Goal: Transaction & Acquisition: Book appointment/travel/reservation

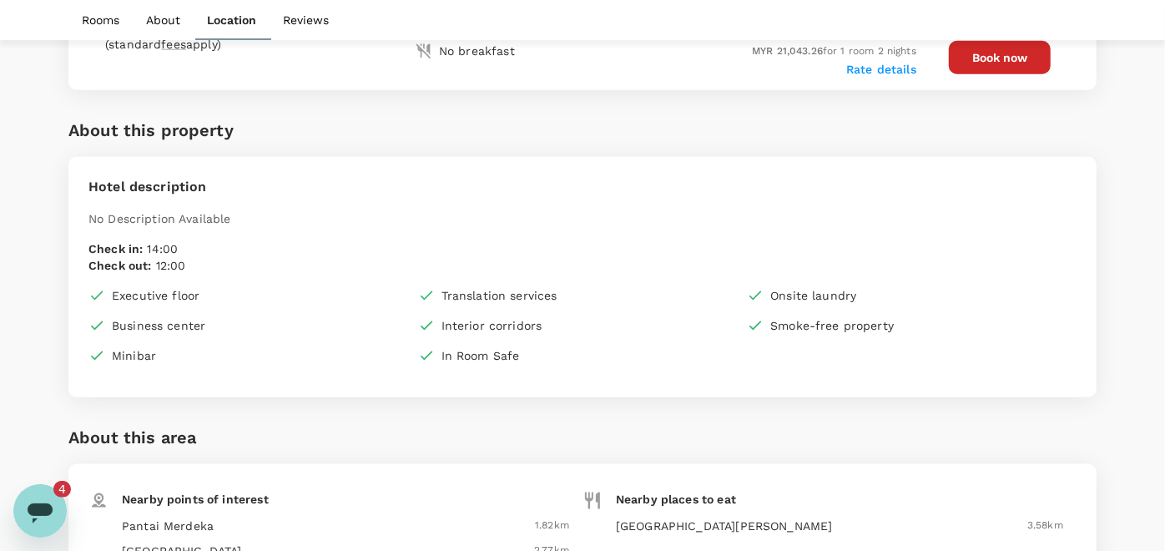
scroll to position [3349, 0]
click at [31, 497] on icon "Open messaging window" at bounding box center [40, 510] width 30 height 30
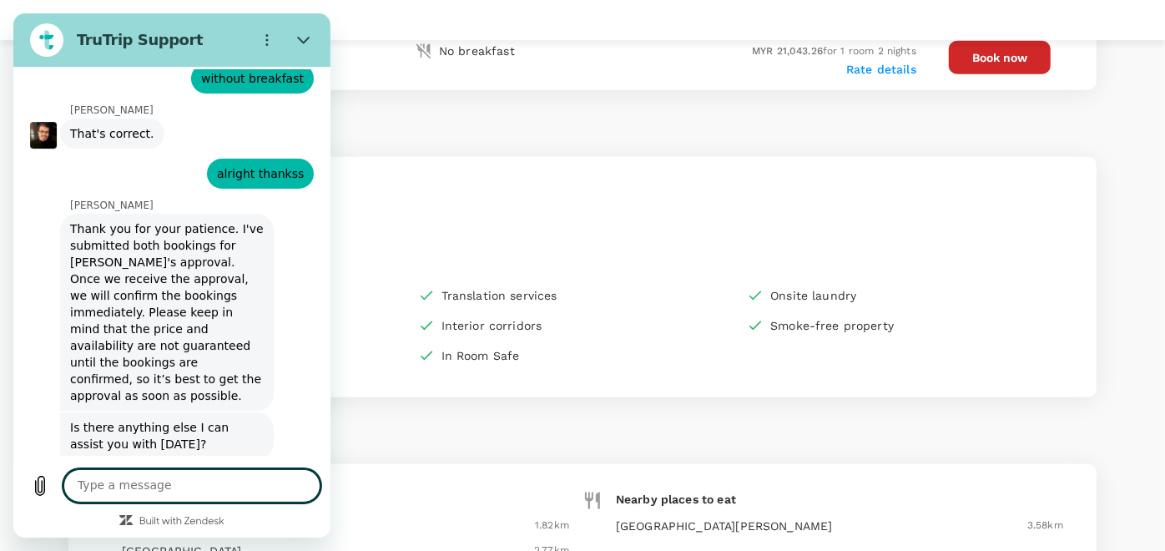
scroll to position [3657, 0]
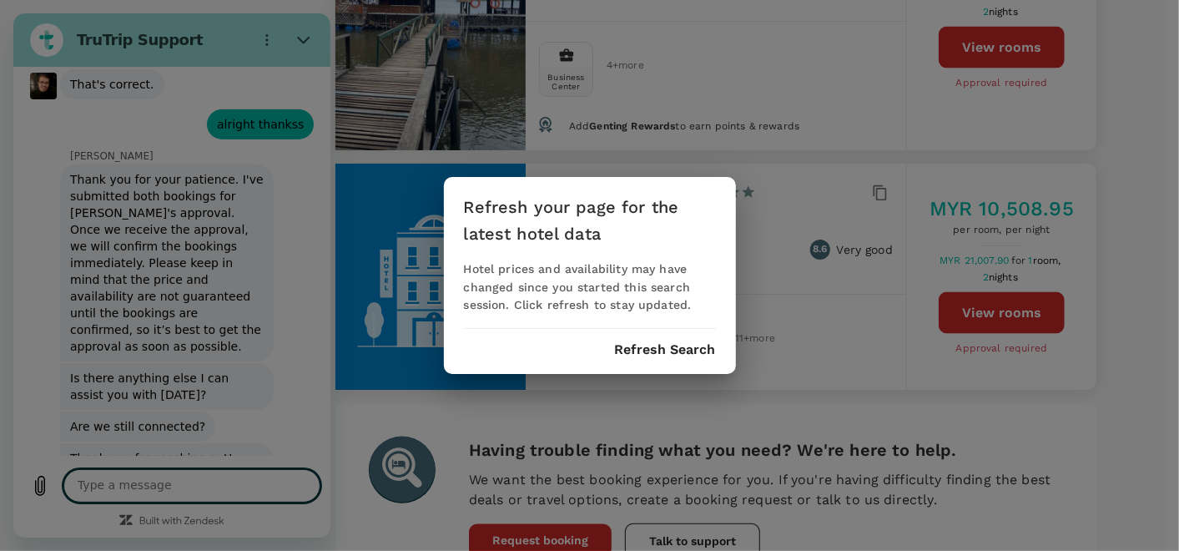
scroll to position [3749, 0]
click at [634, 345] on button "Refresh Search" at bounding box center [665, 349] width 101 height 15
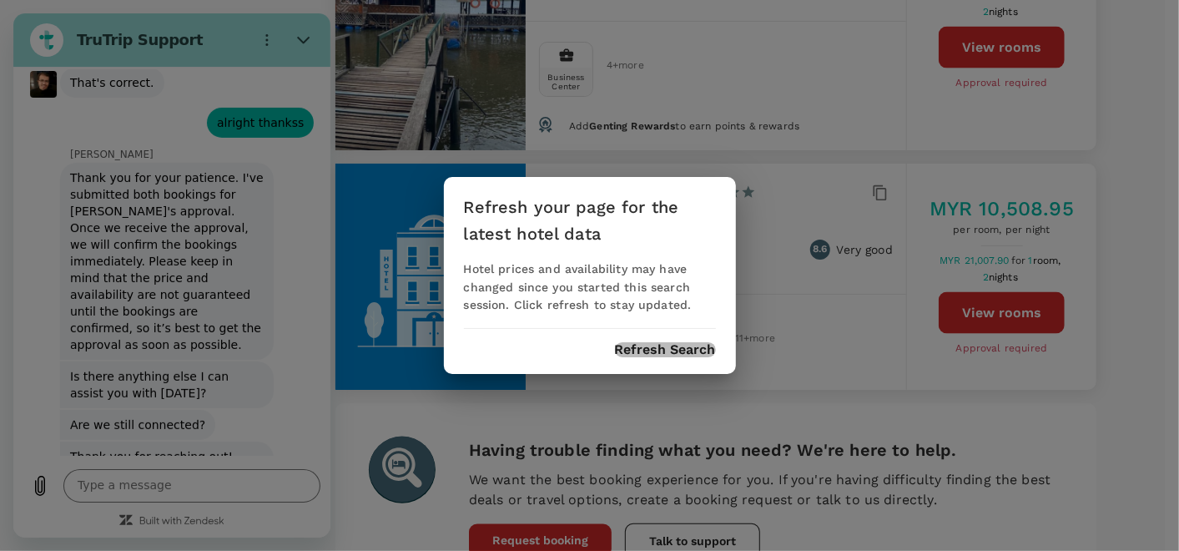
click at [670, 353] on button "Refresh Search" at bounding box center [665, 349] width 101 height 15
click at [396, 330] on div "Refresh your page for the latest hotel data Hotel prices and availability may h…" at bounding box center [589, 275] width 1179 height 551
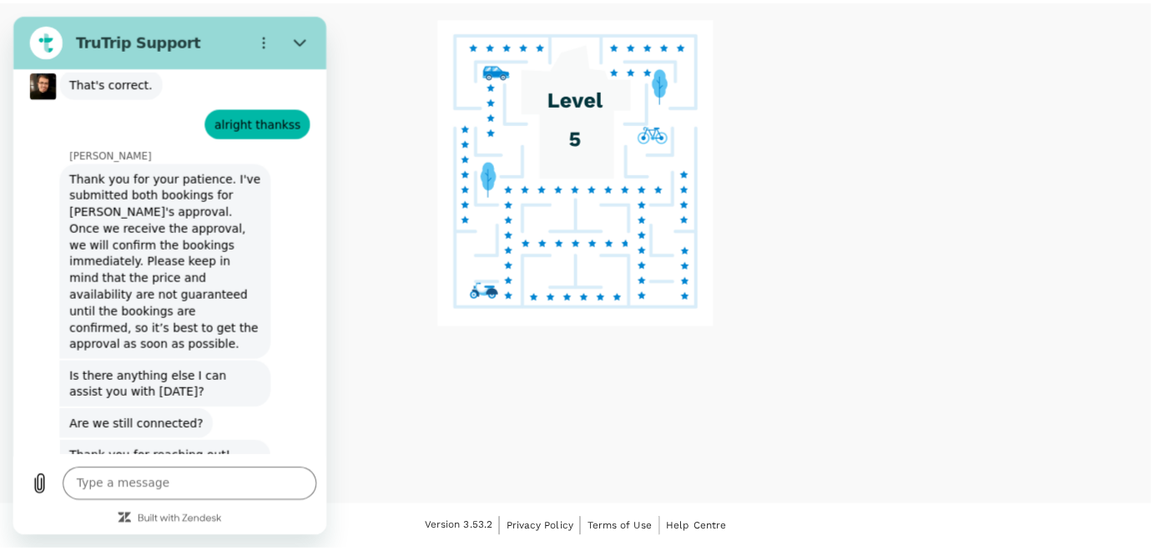
scroll to position [71, 0]
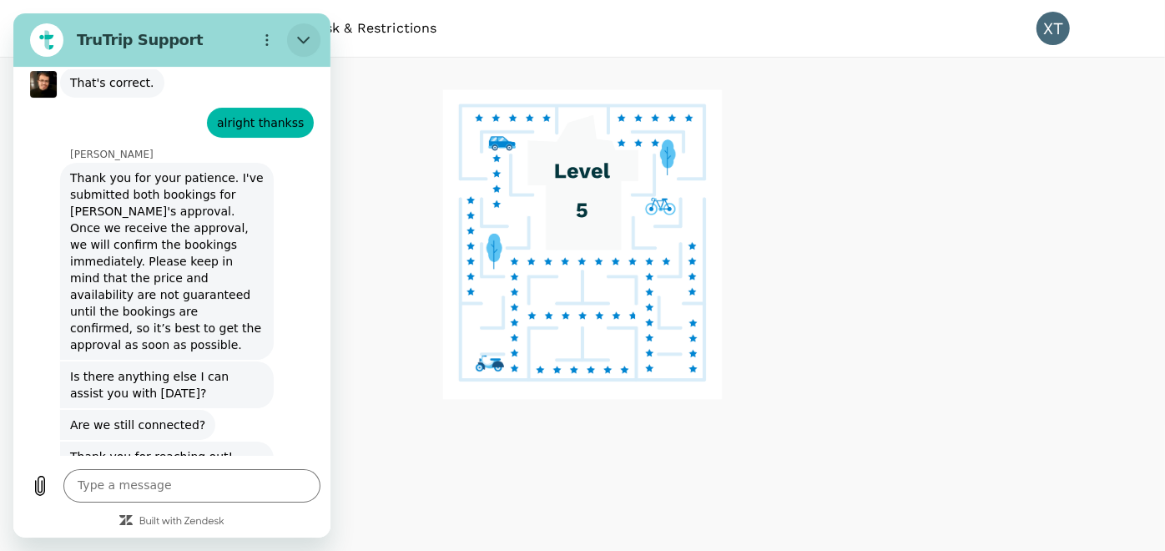
click at [300, 45] on icon "Close" at bounding box center [303, 39] width 13 height 13
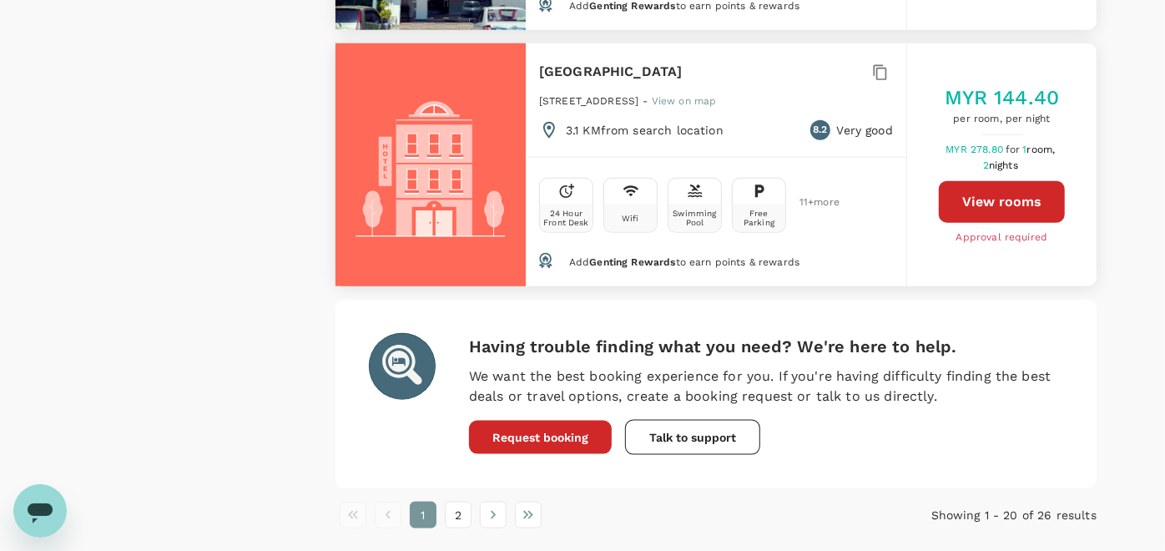
scroll to position [5097, 0]
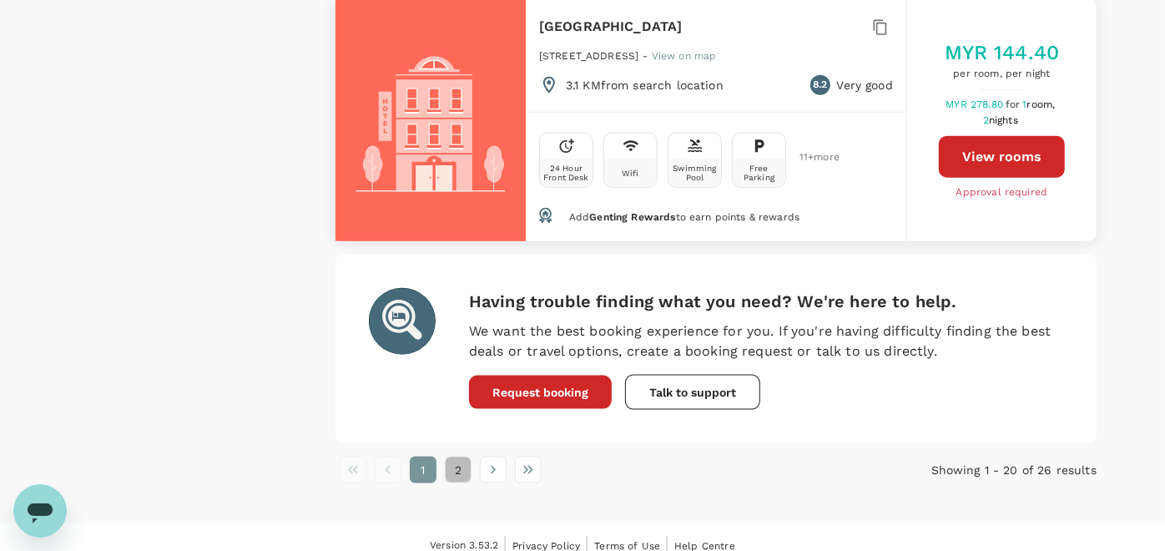
click at [452, 456] on button "2" at bounding box center [458, 469] width 27 height 27
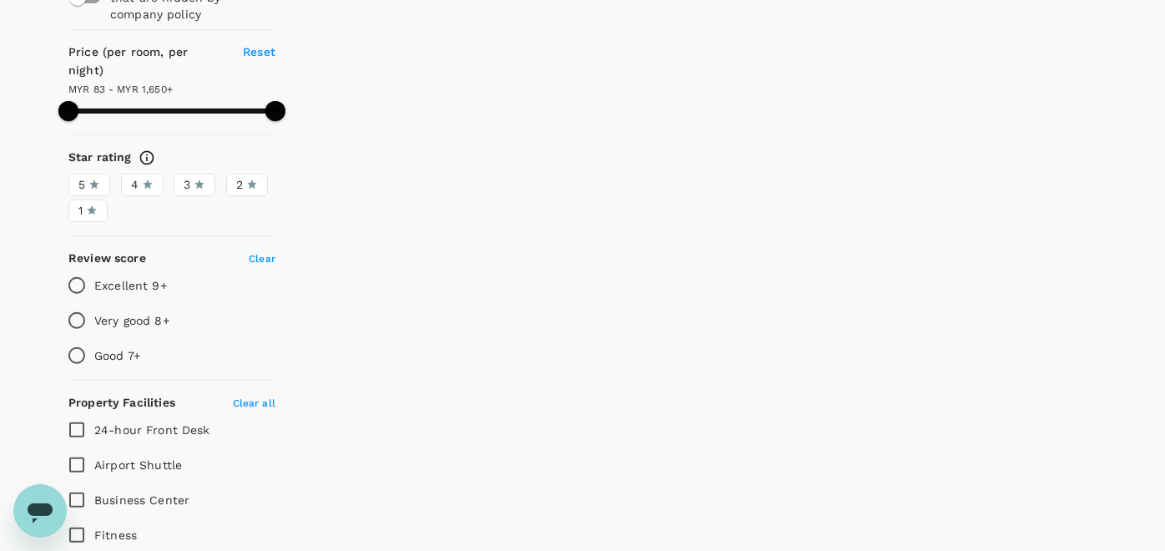
scroll to position [0, 0]
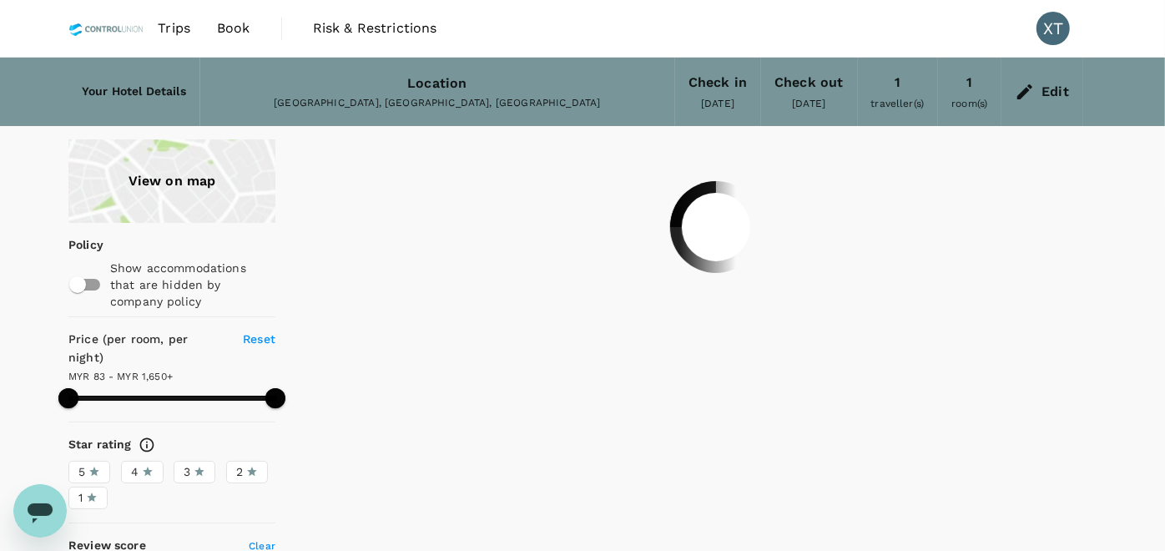
type input "1649.15"
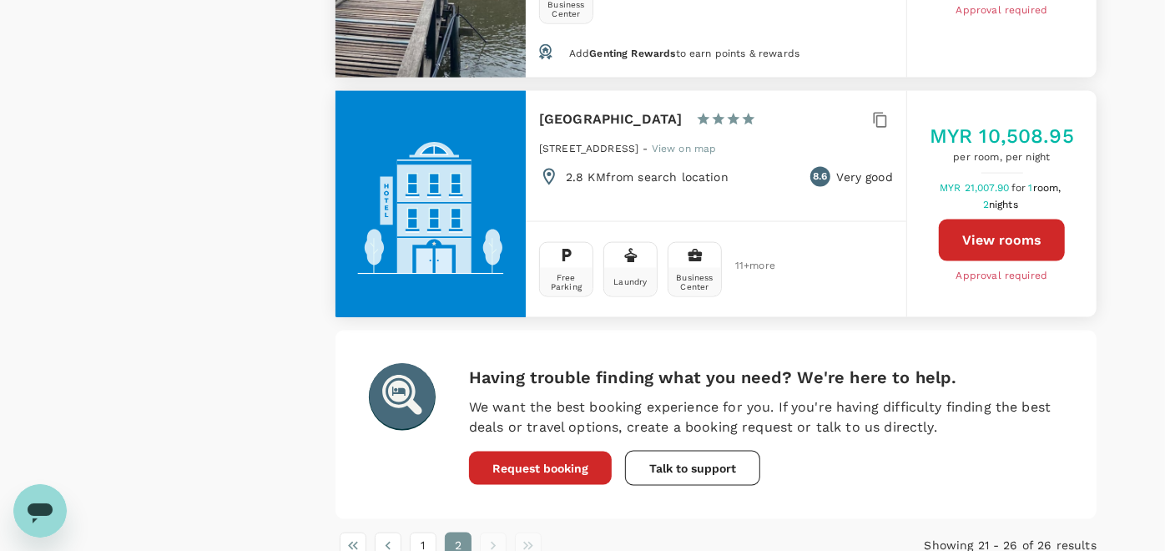
scroll to position [1347, 0]
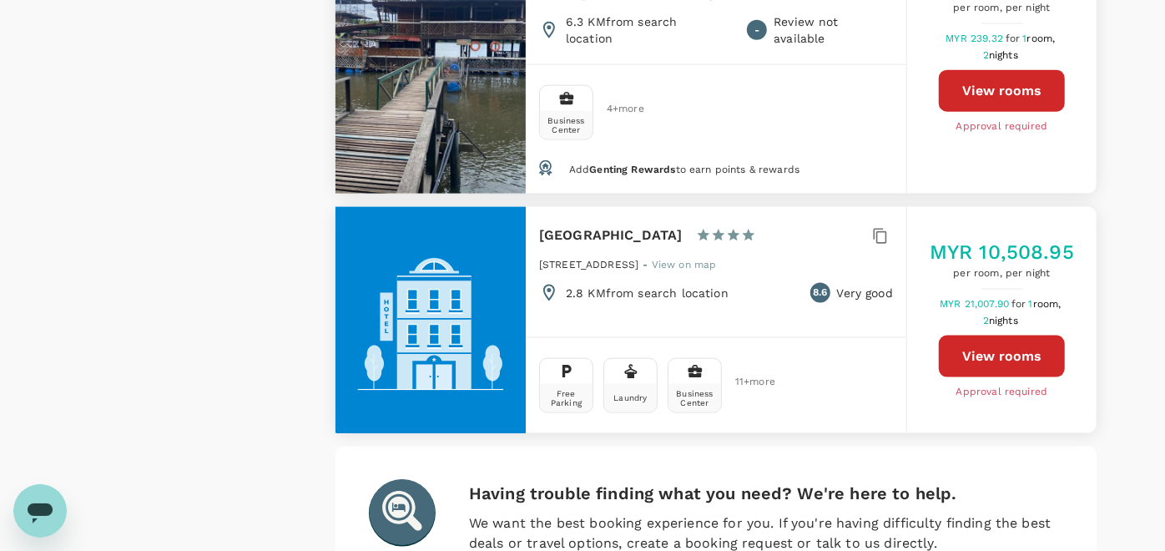
click at [1005, 335] on button "View rooms" at bounding box center [1002, 356] width 126 height 42
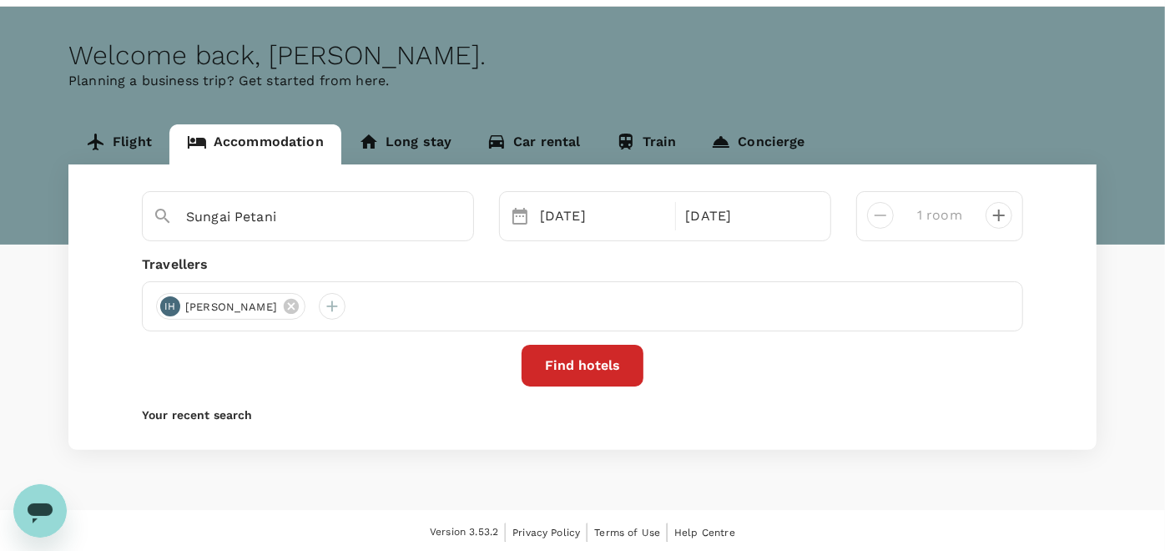
scroll to position [54, 0]
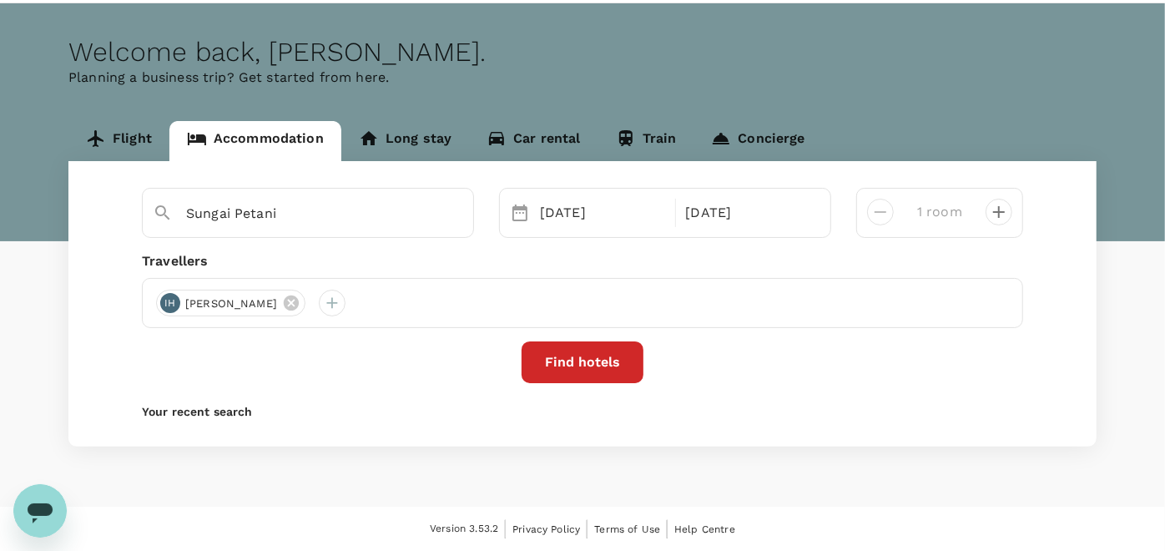
click at [549, 367] on button "Find hotels" at bounding box center [583, 362] width 122 height 42
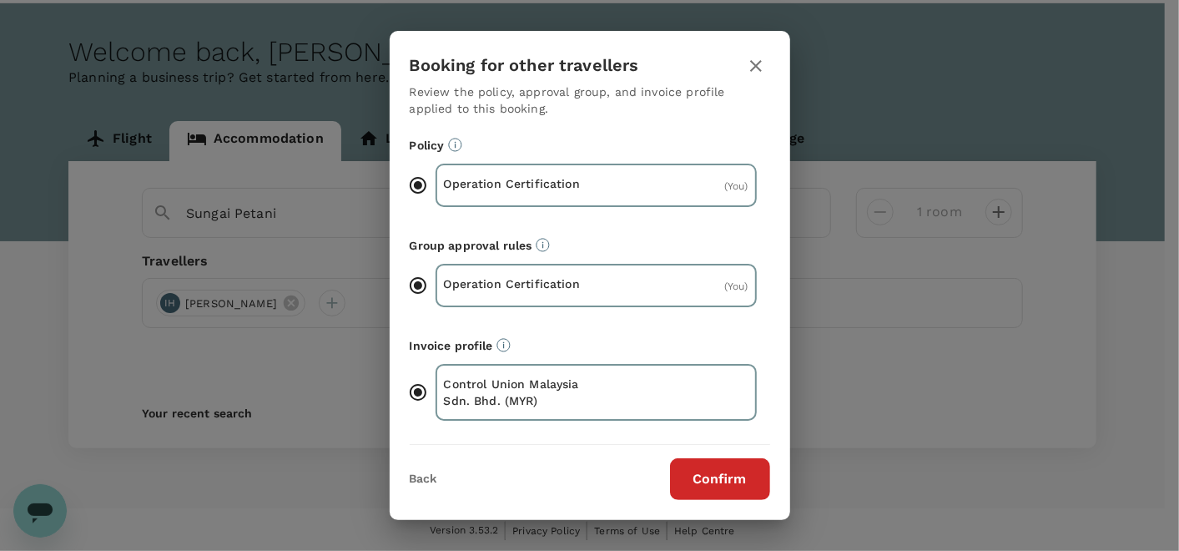
click at [722, 470] on button "Confirm" at bounding box center [720, 479] width 100 height 42
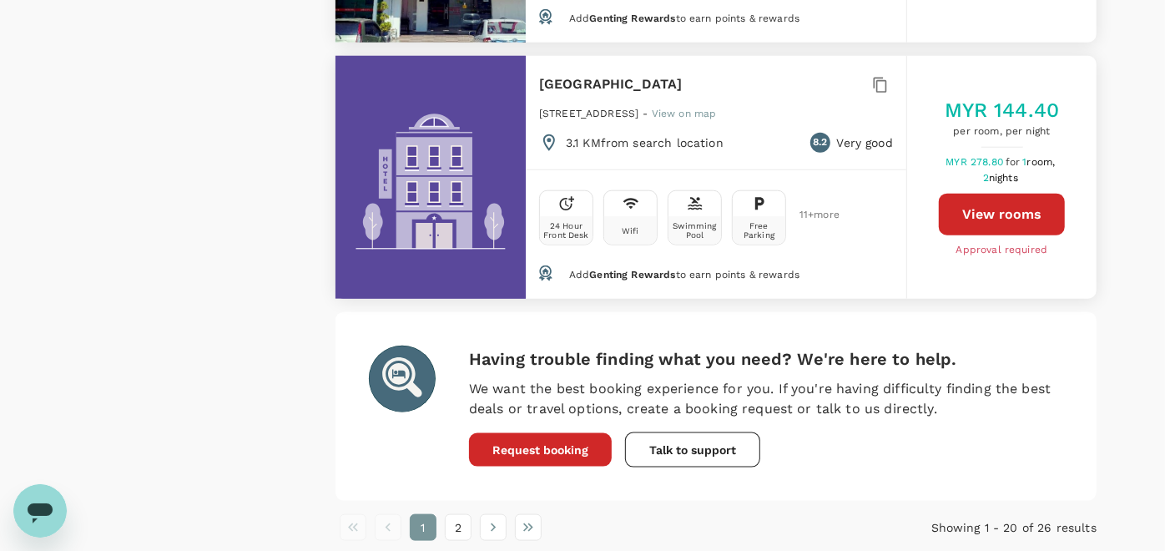
scroll to position [5097, 0]
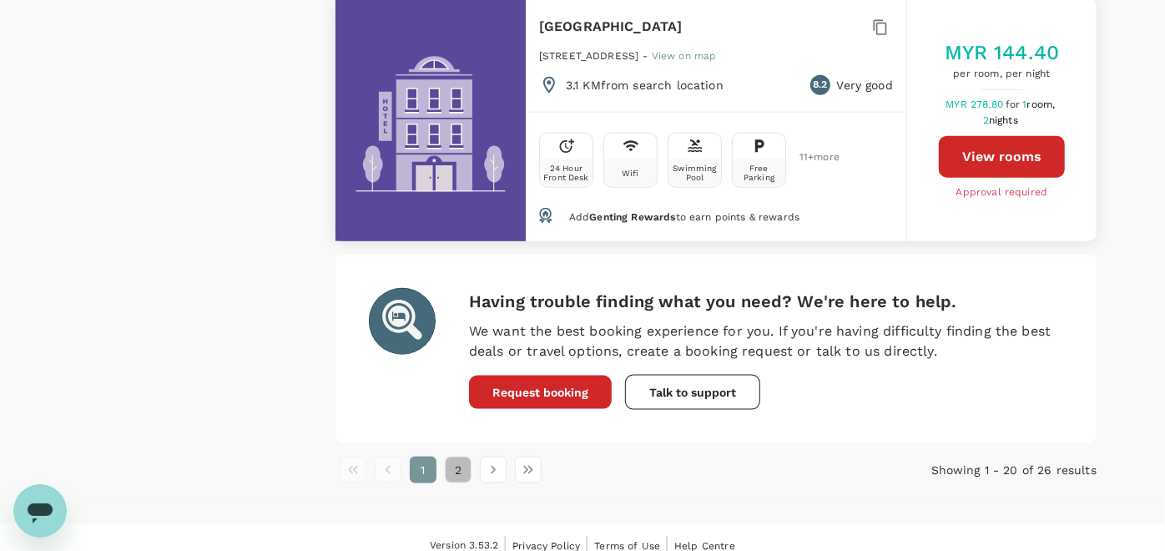
click at [462, 456] on button "2" at bounding box center [458, 469] width 27 height 27
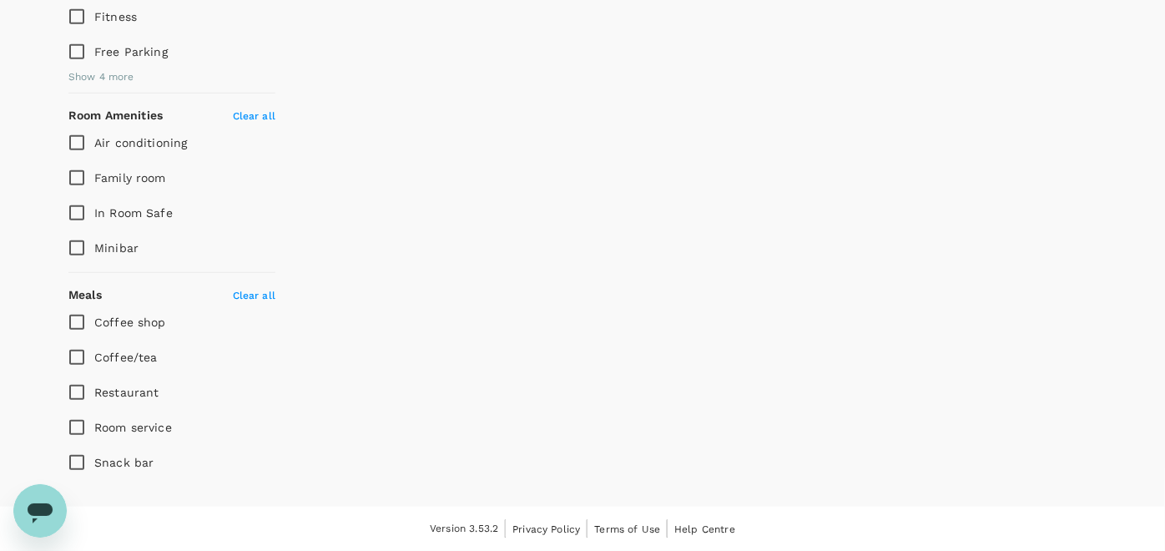
scroll to position [0, 0]
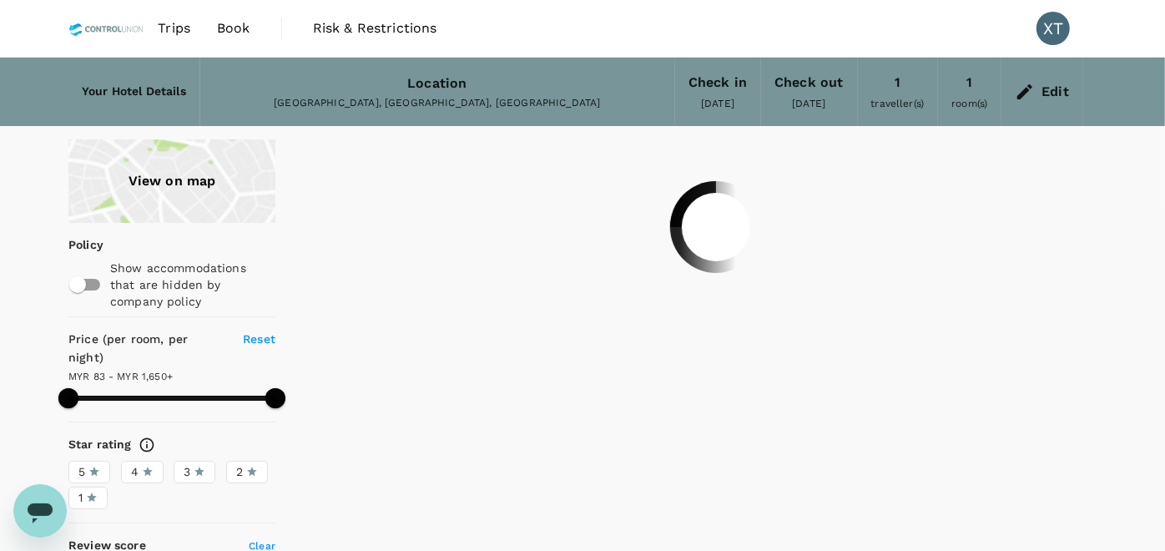
type input "1649.15"
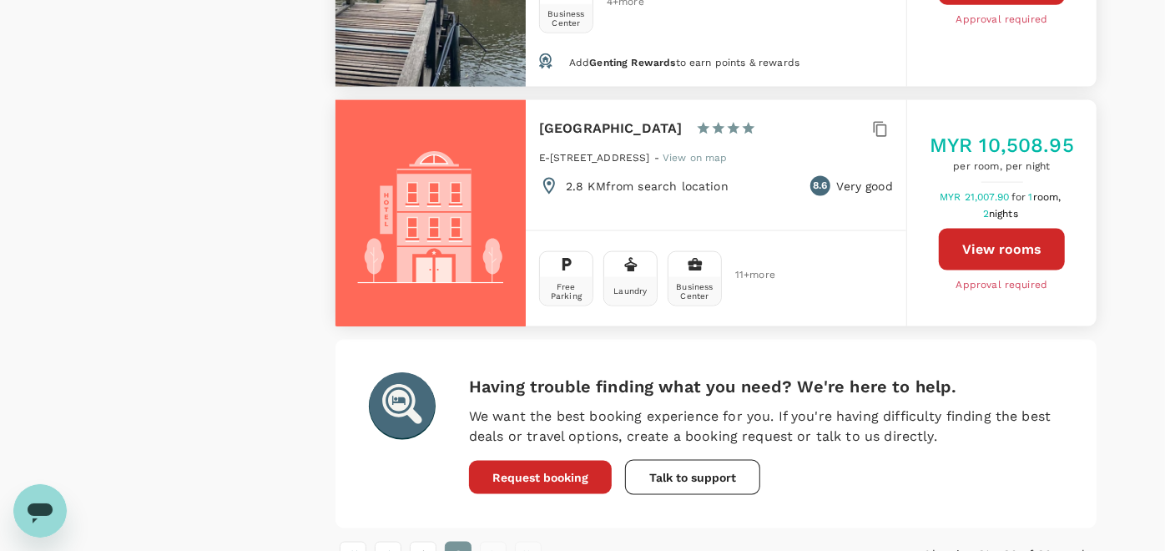
scroll to position [1347, 0]
